Goal: Information Seeking & Learning: Learn about a topic

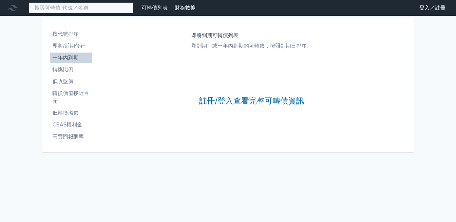
click at [55, 8] on input at bounding box center [81, 7] width 105 height 11
type input "e"
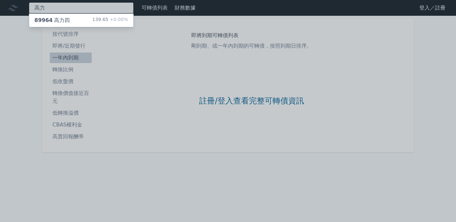
type input "高力"
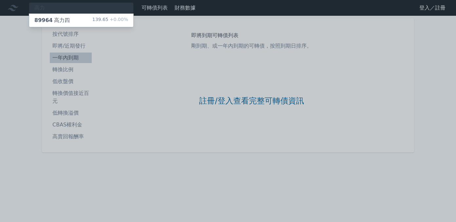
click at [52, 23] on div "89964 高力四" at bounding box center [51, 20] width 35 height 8
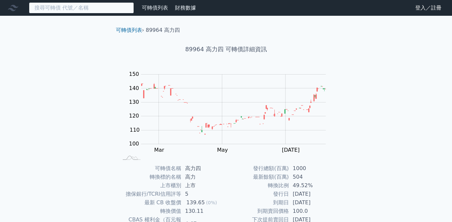
click at [65, 9] on input at bounding box center [81, 7] width 105 height 11
type input "ㄅ"
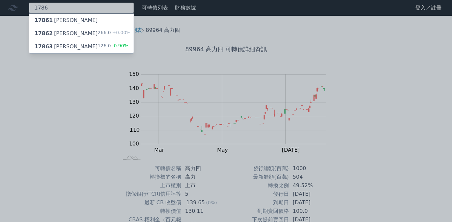
type input "1786"
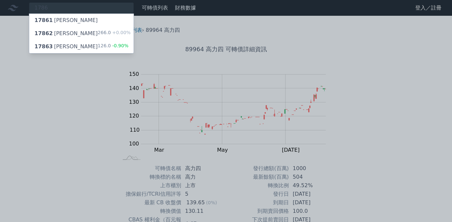
click at [73, 47] on div "17863 [PERSON_NAME]三 126.0 -0.90%" at bounding box center [81, 46] width 104 height 13
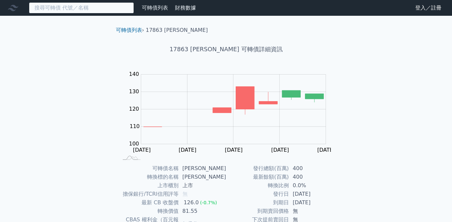
click at [74, 11] on input at bounding box center [81, 7] width 105 height 11
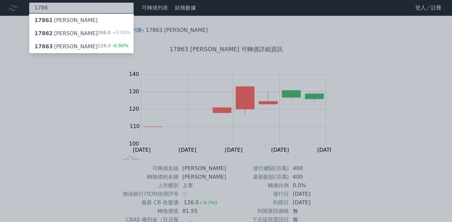
type input "1786"
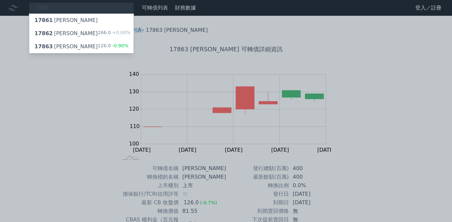
click at [81, 32] on div "17862 [PERSON_NAME]二 266.0 +0.00%" at bounding box center [81, 33] width 104 height 13
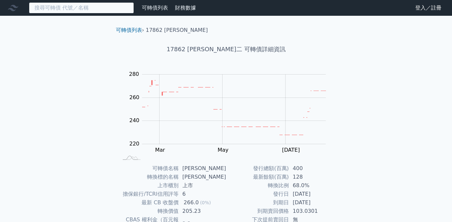
click at [77, 8] on input at bounding box center [81, 7] width 105 height 11
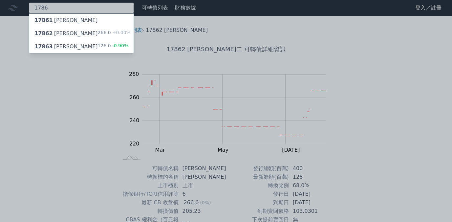
type input "1786"
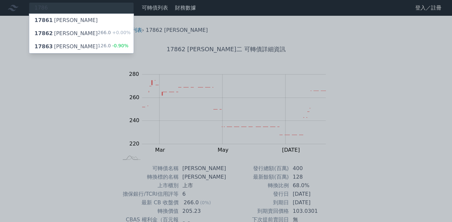
click at [71, 23] on div "17861 [PERSON_NAME]" at bounding box center [81, 20] width 104 height 13
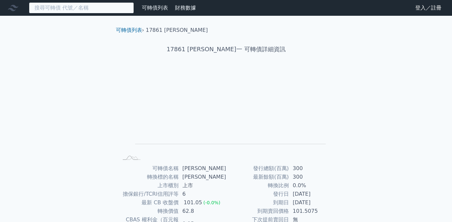
click at [88, 5] on input at bounding box center [81, 7] width 105 height 11
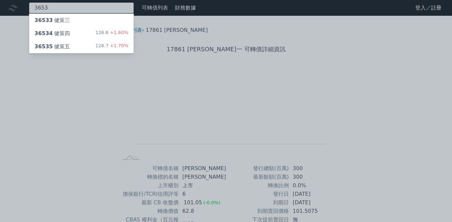
type input "3653"
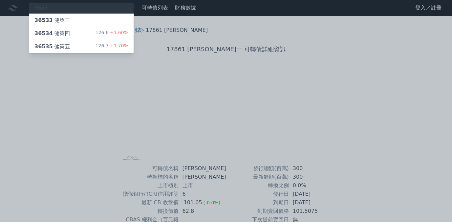
click at [76, 22] on div "36533 健策三" at bounding box center [81, 20] width 104 height 13
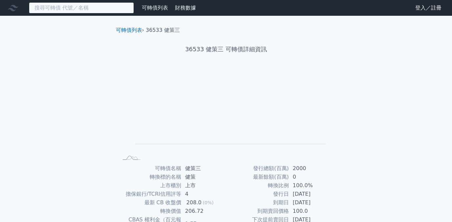
click at [77, 11] on input at bounding box center [81, 7] width 105 height 11
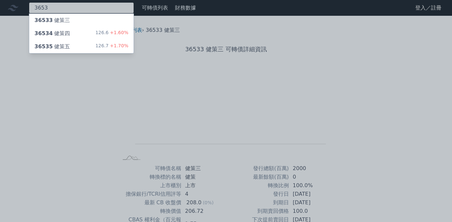
type input "3653"
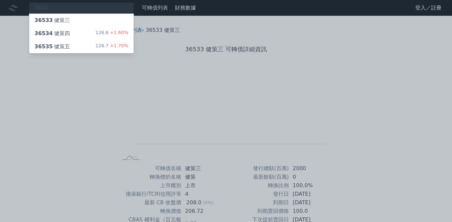
click at [80, 30] on div "36534 健策四 126.6 +1.60%" at bounding box center [81, 33] width 104 height 13
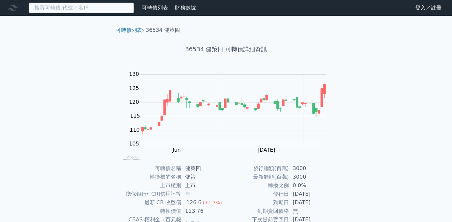
click at [72, 7] on input at bounding box center [81, 7] width 105 height 11
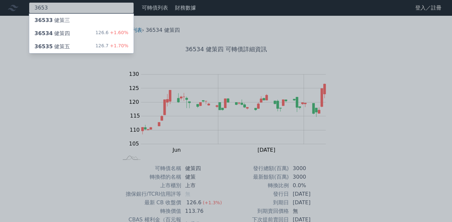
type input "3653"
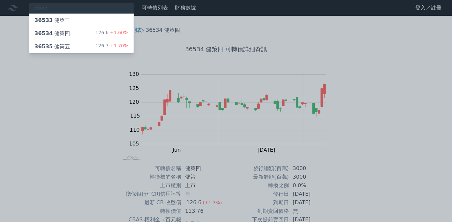
click at [68, 36] on div "36534 健策四" at bounding box center [51, 34] width 35 height 8
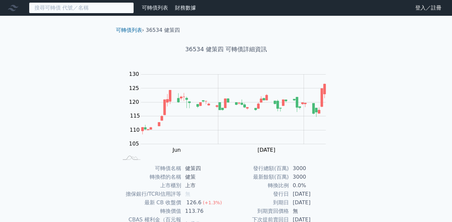
click at [79, 10] on input at bounding box center [81, 7] width 105 height 11
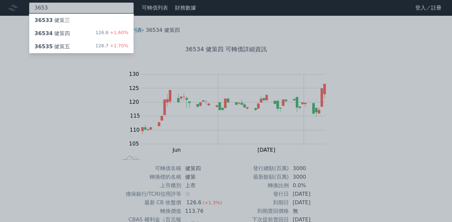
type input "3653"
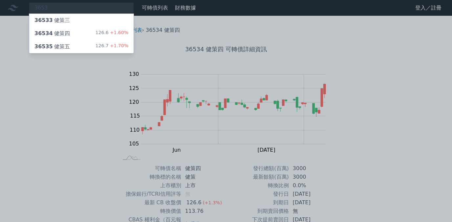
click at [70, 40] on div "36535 健策五 126.7 +1.70%" at bounding box center [81, 46] width 104 height 13
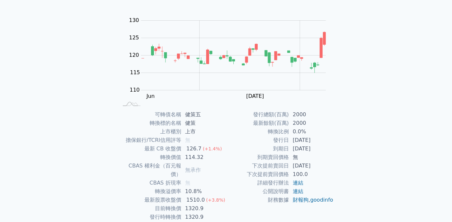
scroll to position [82, 0]
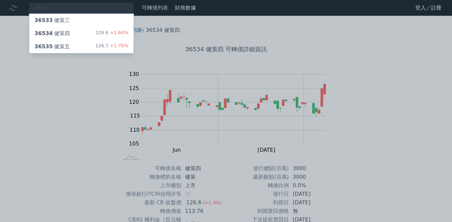
click at [71, 38] on div "36534 健策四 126.6 +1.60%" at bounding box center [81, 33] width 104 height 13
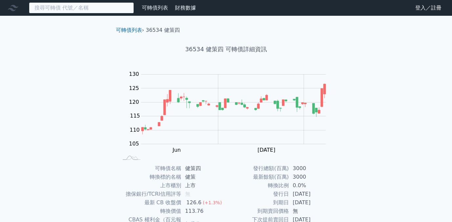
click at [110, 6] on input at bounding box center [81, 7] width 105 height 11
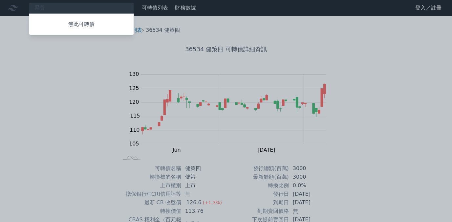
click at [67, 6] on div at bounding box center [226, 111] width 452 height 222
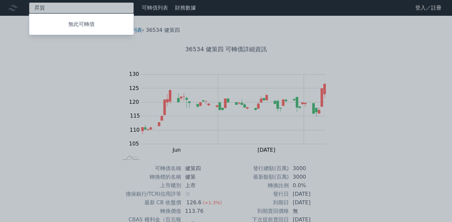
click at [57, 7] on div "昇貿 無此可轉債" at bounding box center [81, 7] width 105 height 11
type input "昇貿"
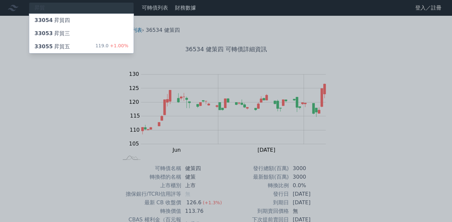
click at [69, 48] on div "33055 昇貿五 119.0 +1.00%" at bounding box center [81, 46] width 104 height 13
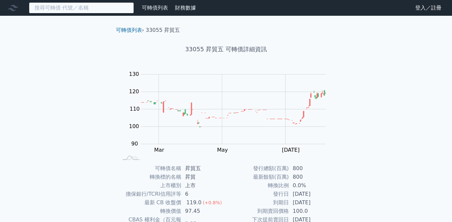
click at [63, 10] on input at bounding box center [81, 7] width 105 height 11
type input "ㄕ"
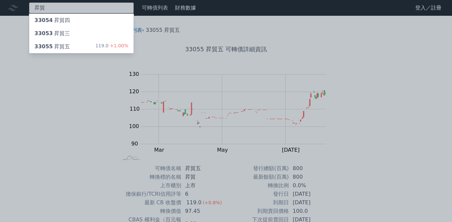
type input "昇貿"
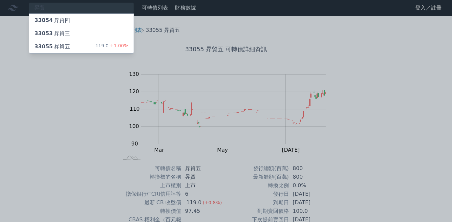
click at [66, 34] on div "33053 昇貿三" at bounding box center [51, 34] width 35 height 8
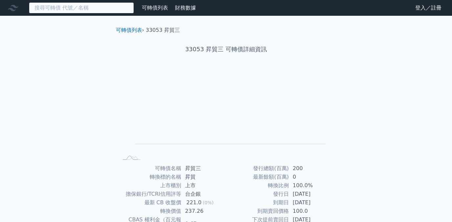
click at [63, 10] on input at bounding box center [81, 7] width 105 height 11
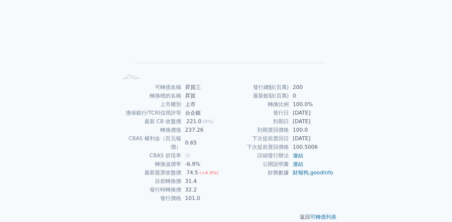
scroll to position [81, 0]
